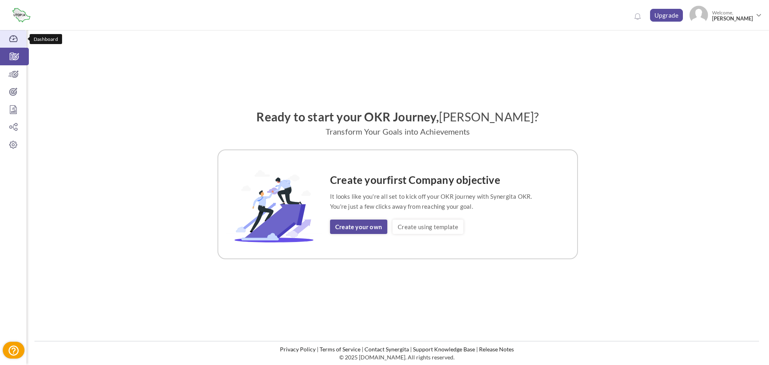
click at [13, 36] on icon at bounding box center [13, 39] width 26 height 8
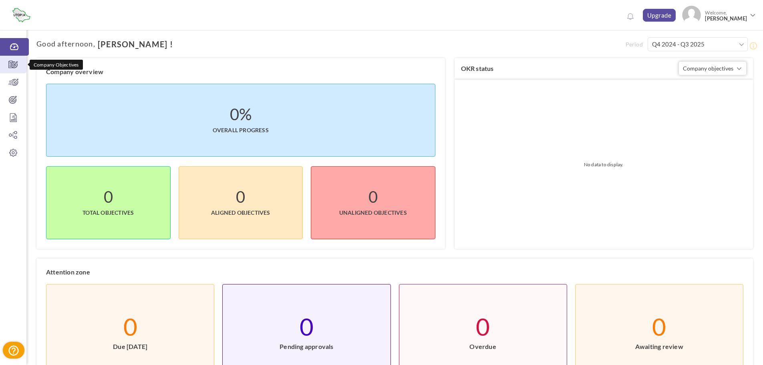
click at [19, 63] on icon at bounding box center [13, 65] width 26 height 8
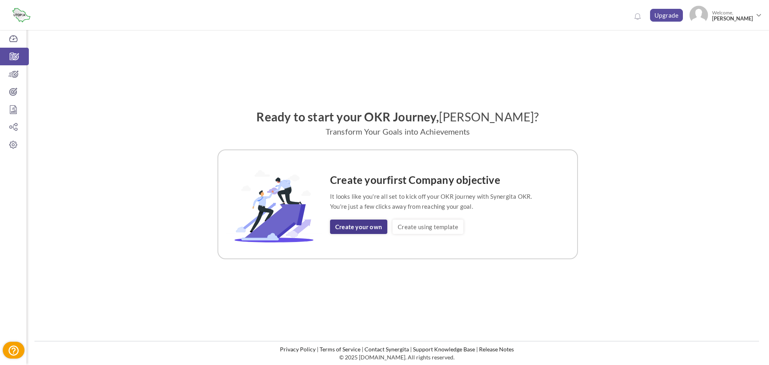
click at [378, 228] on link "Create your own" at bounding box center [358, 227] width 57 height 14
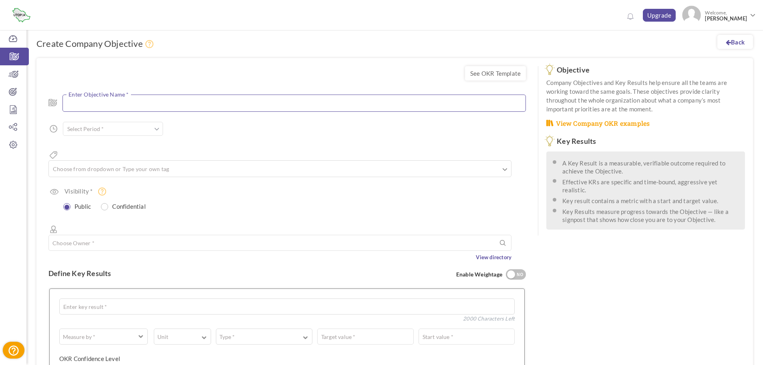
click at [104, 105] on textarea at bounding box center [294, 103] width 463 height 17
click at [104, 133] on input "text" at bounding box center [113, 129] width 100 height 14
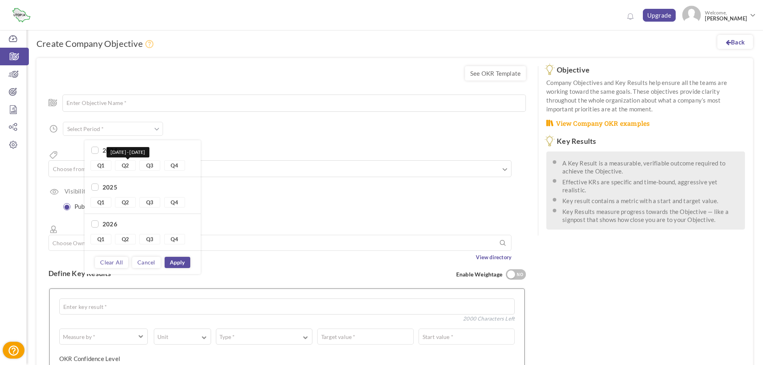
click at [128, 168] on link "Q2" at bounding box center [125, 165] width 21 height 10
type input "Q2 2024 - Q2 2024"
click at [69, 164] on input "text" at bounding box center [92, 169] width 80 height 10
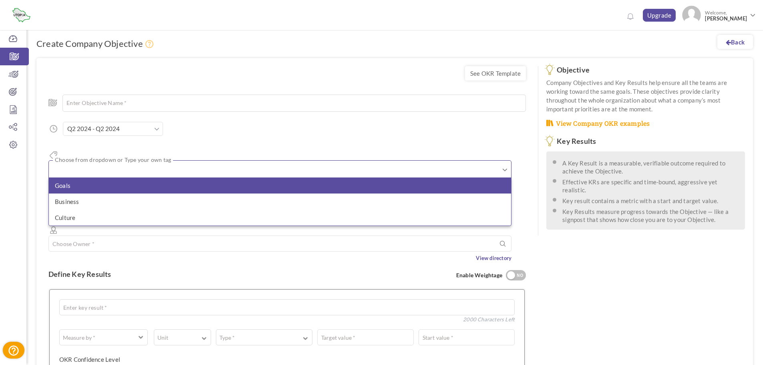
click at [105, 178] on li "Goals" at bounding box center [280, 186] width 462 height 16
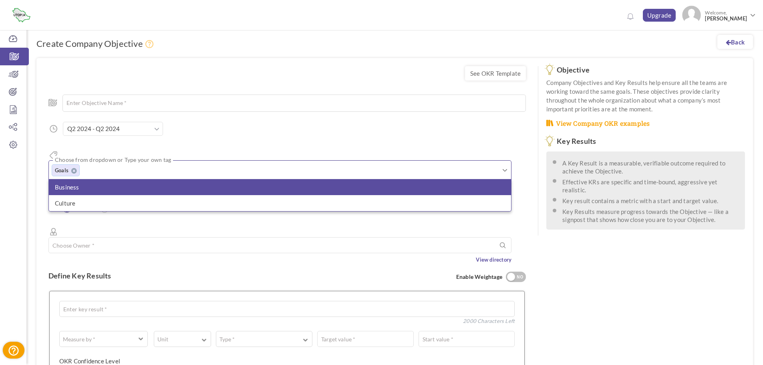
click at [93, 180] on li "Business" at bounding box center [280, 187] width 462 height 16
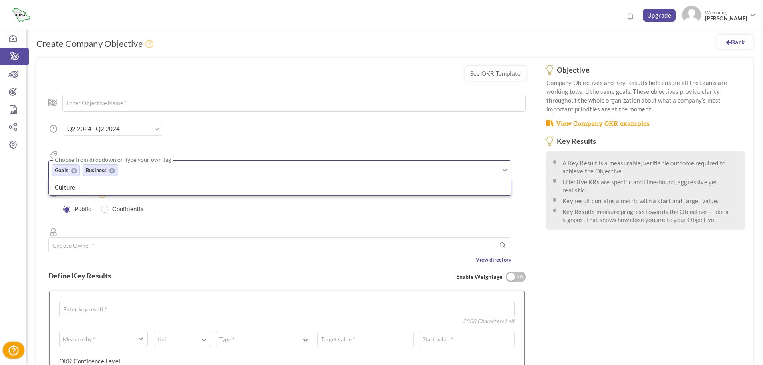
click at [100, 202] on div "Enter Objective Name * 200 Characters Left Start Date * to Due Date * Due date …" at bounding box center [287, 175] width 478 height 177
click at [93, 237] on input "text" at bounding box center [279, 245] width 463 height 16
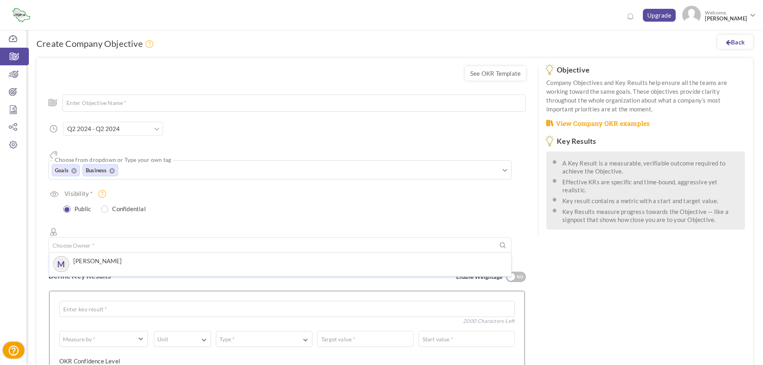
click at [103, 291] on div "Enter key result * 2000 Characters Left 0 Weightage * Measure by * # Number A T…" at bounding box center [287, 363] width 476 height 145
click at [110, 301] on textarea at bounding box center [287, 309] width 456 height 16
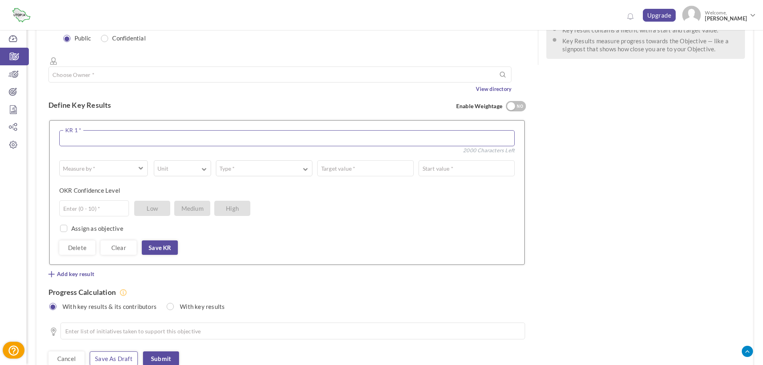
scroll to position [200, 0]
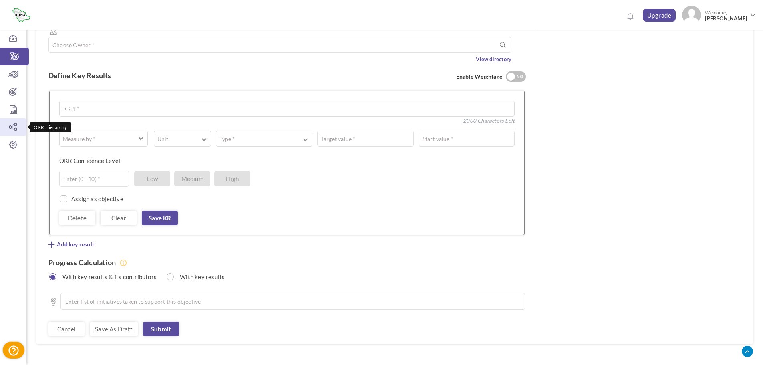
click at [15, 125] on icon at bounding box center [13, 127] width 26 height 8
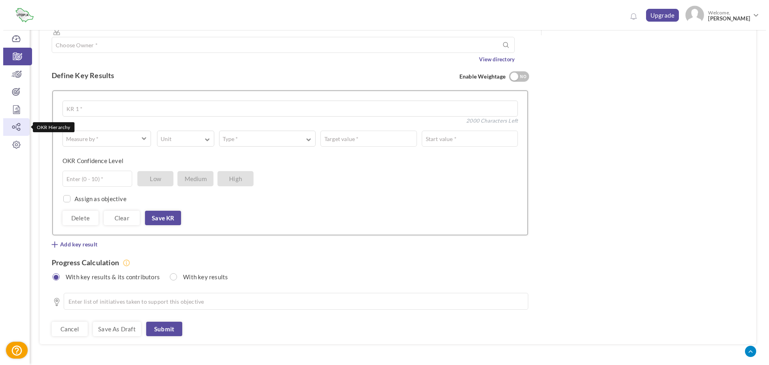
scroll to position [199, 0]
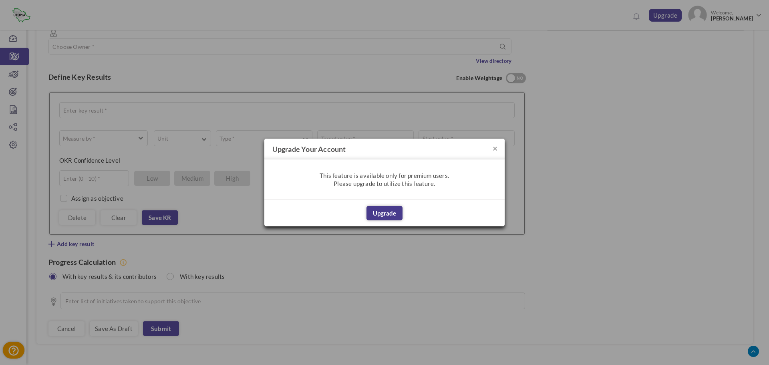
click at [385, 214] on button "Upgrade" at bounding box center [385, 213] width 36 height 14
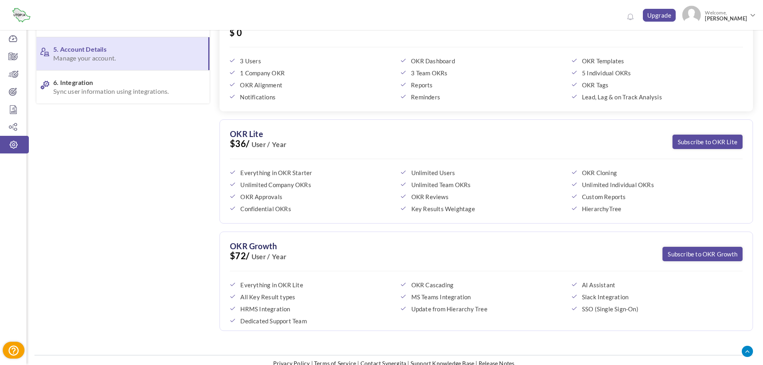
scroll to position [199, 0]
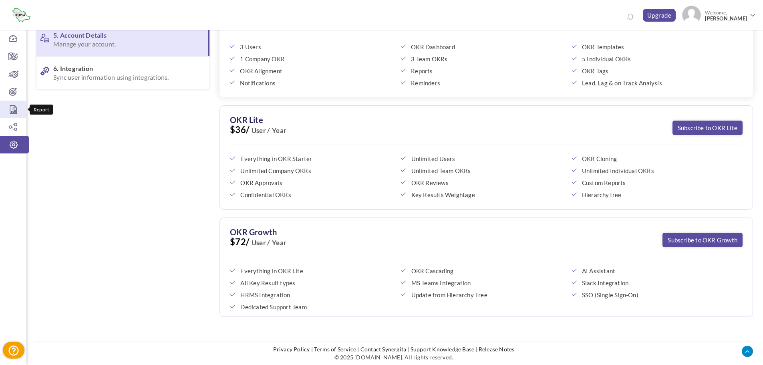
click at [13, 108] on icon at bounding box center [13, 109] width 26 height 8
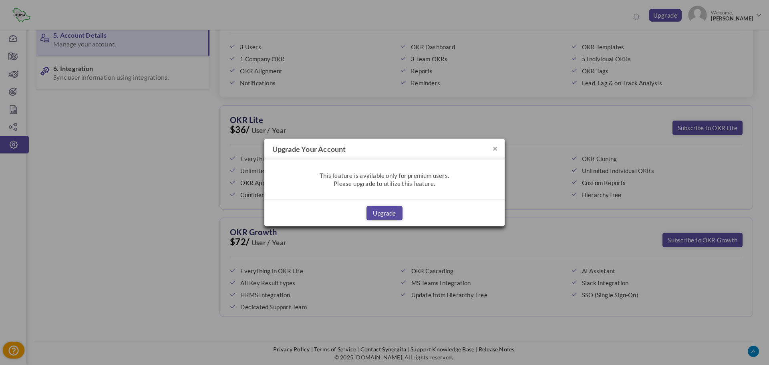
click at [13, 83] on div "× Upgrade your account This feature is available only for premium users. Please…" at bounding box center [384, 182] width 769 height 365
click at [498, 148] on h4 "Upgrade your account" at bounding box center [384, 149] width 240 height 21
click at [496, 148] on button "×" at bounding box center [495, 148] width 5 height 8
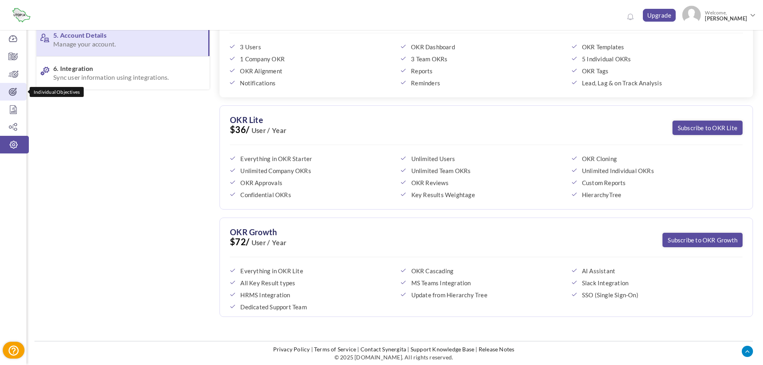
click at [18, 91] on icon at bounding box center [13, 92] width 26 height 8
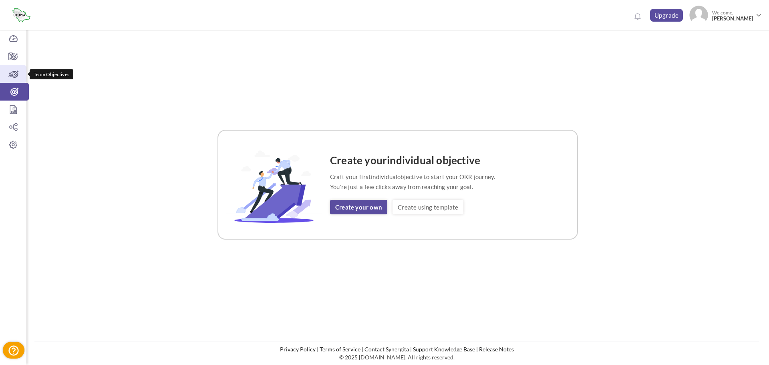
click at [7, 73] on icon at bounding box center [13, 74] width 26 height 8
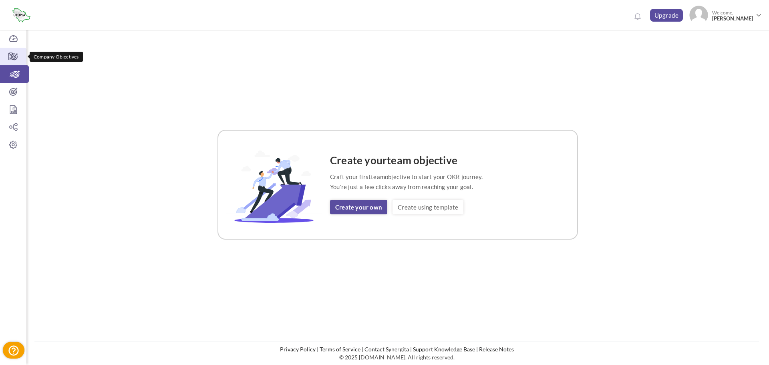
click at [13, 51] on link "Company Objectives" at bounding box center [13, 57] width 26 height 18
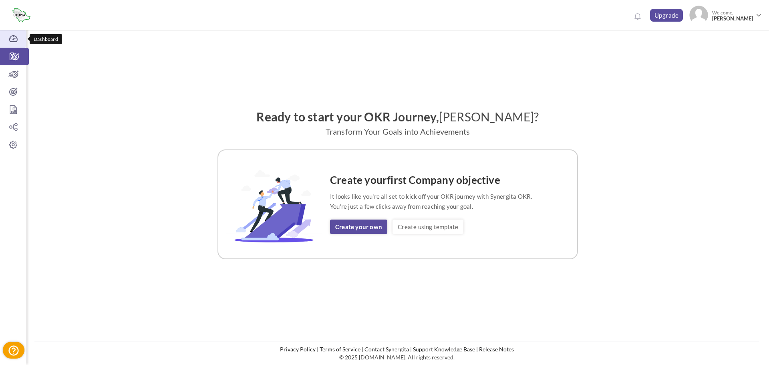
click at [16, 41] on icon at bounding box center [13, 39] width 26 height 8
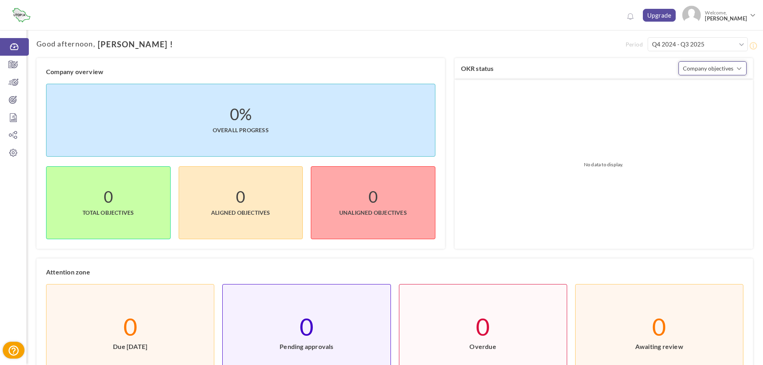
click at [707, 70] on span "Company objectives" at bounding box center [708, 68] width 50 height 7
click at [528, 141] on label "No data to display." at bounding box center [604, 165] width 298 height 170
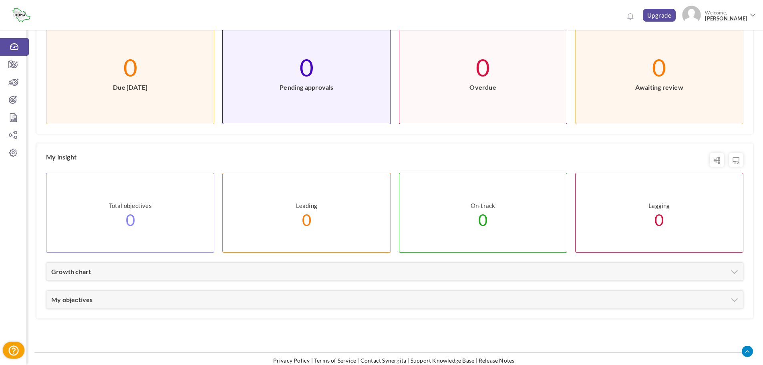
scroll to position [271, 0]
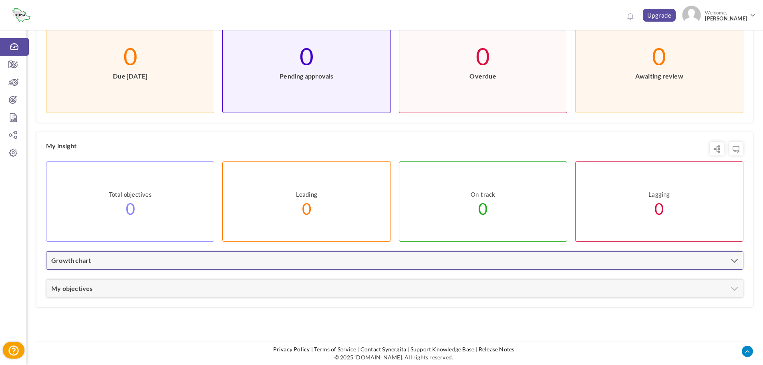
click at [105, 264] on div "Growth chart" at bounding box center [394, 261] width 697 height 18
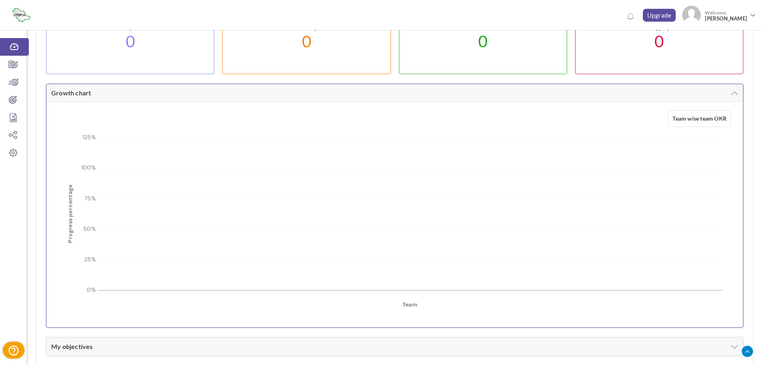
scroll to position [471, 0]
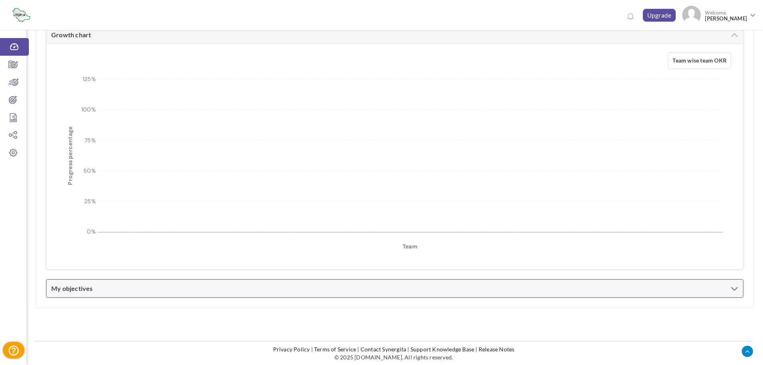
click at [79, 291] on link "My objectives" at bounding box center [72, 289] width 42 height 8
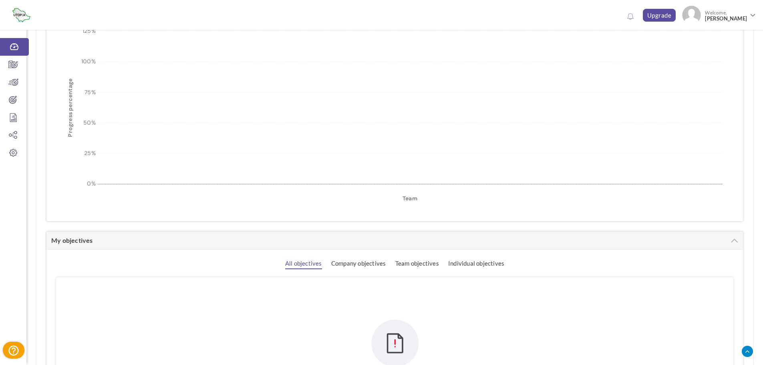
scroll to position [654, 0]
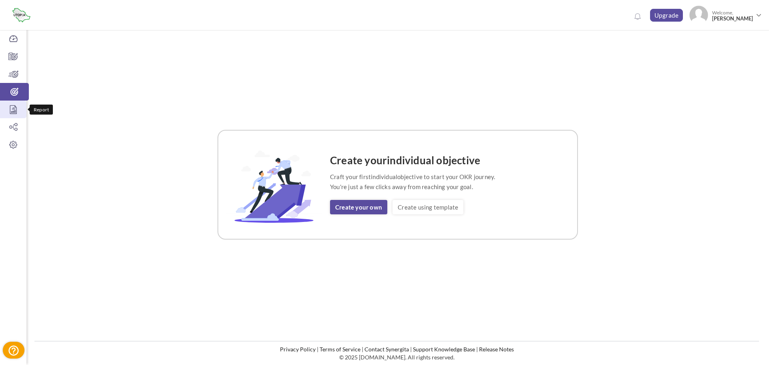
click at [22, 105] on icon at bounding box center [13, 109] width 26 height 8
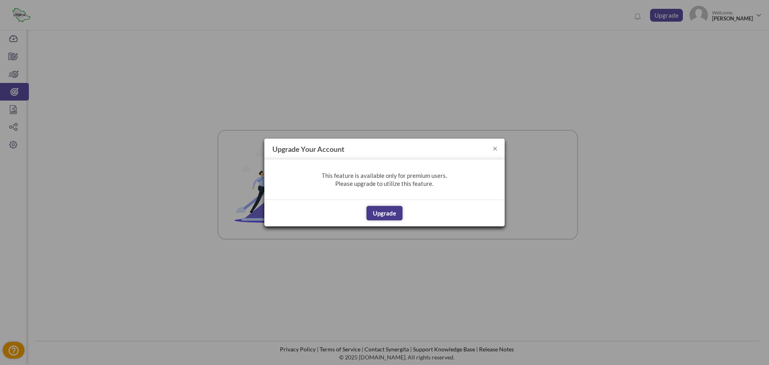
click at [386, 217] on button "Upgrade" at bounding box center [385, 213] width 36 height 14
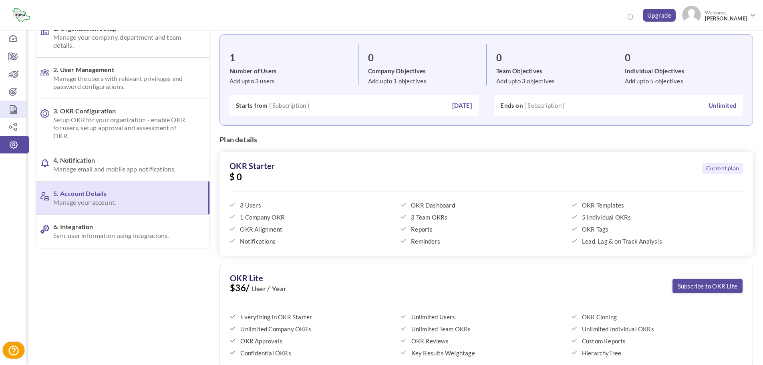
scroll to position [80, 0]
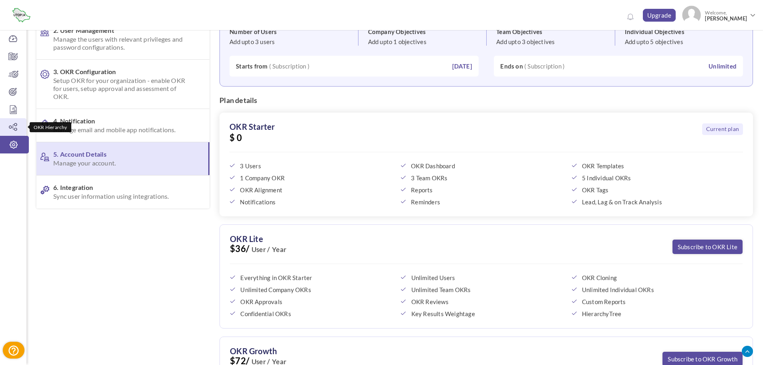
click at [17, 124] on icon at bounding box center [13, 127] width 26 height 8
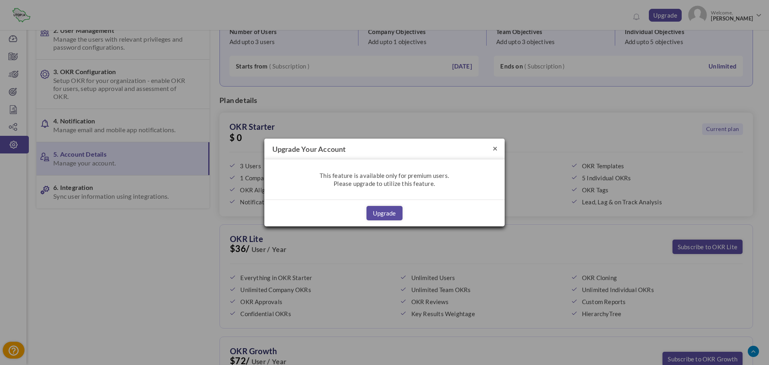
click at [496, 146] on button "×" at bounding box center [495, 148] width 5 height 8
